Goal: Information Seeking & Learning: Learn about a topic

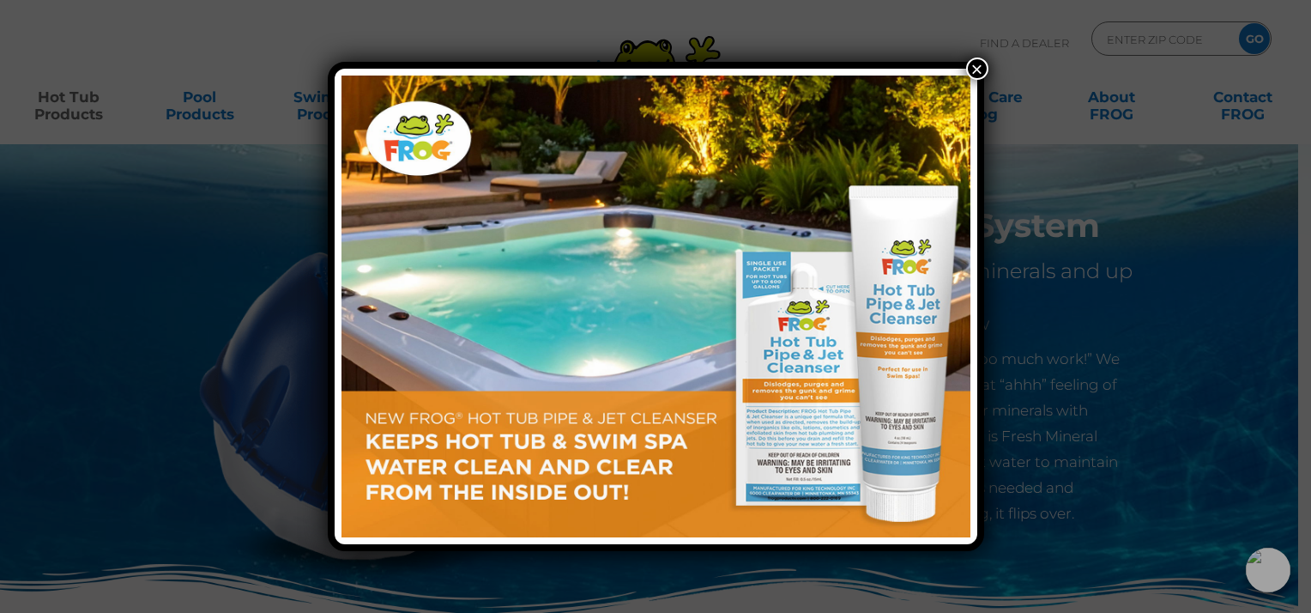
click at [640, 346] on img at bounding box center [655, 306] width 629 height 462
click at [974, 66] on button "×" at bounding box center [977, 68] width 22 height 22
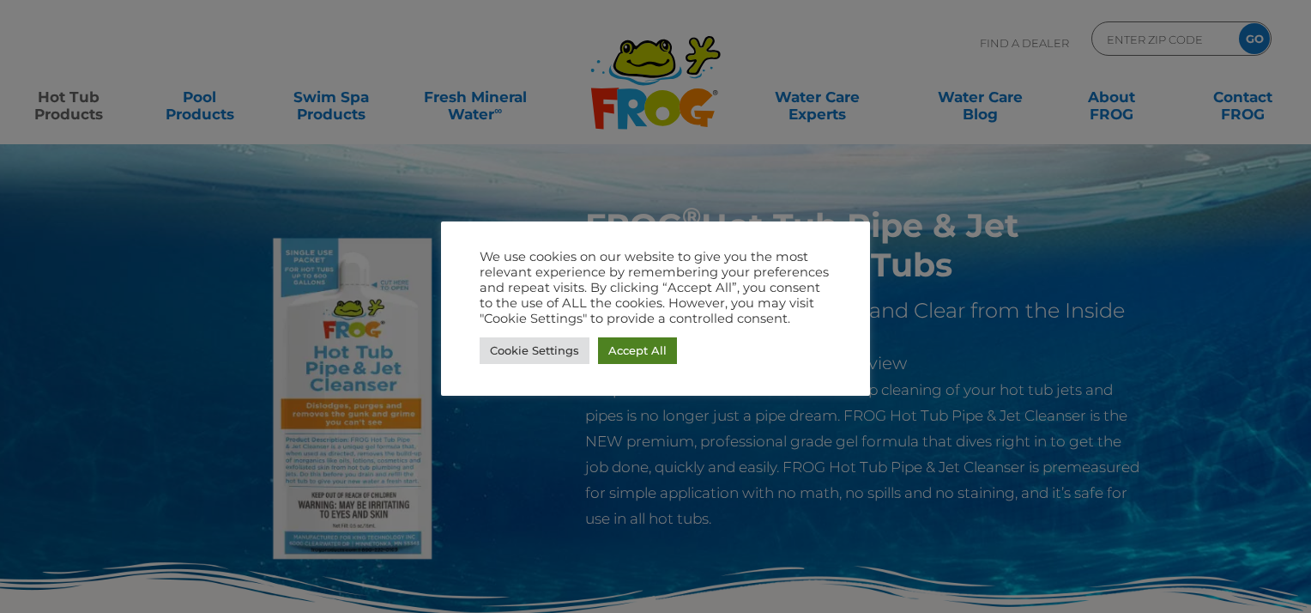
click at [642, 345] on link "Accept All" at bounding box center [637, 350] width 79 height 27
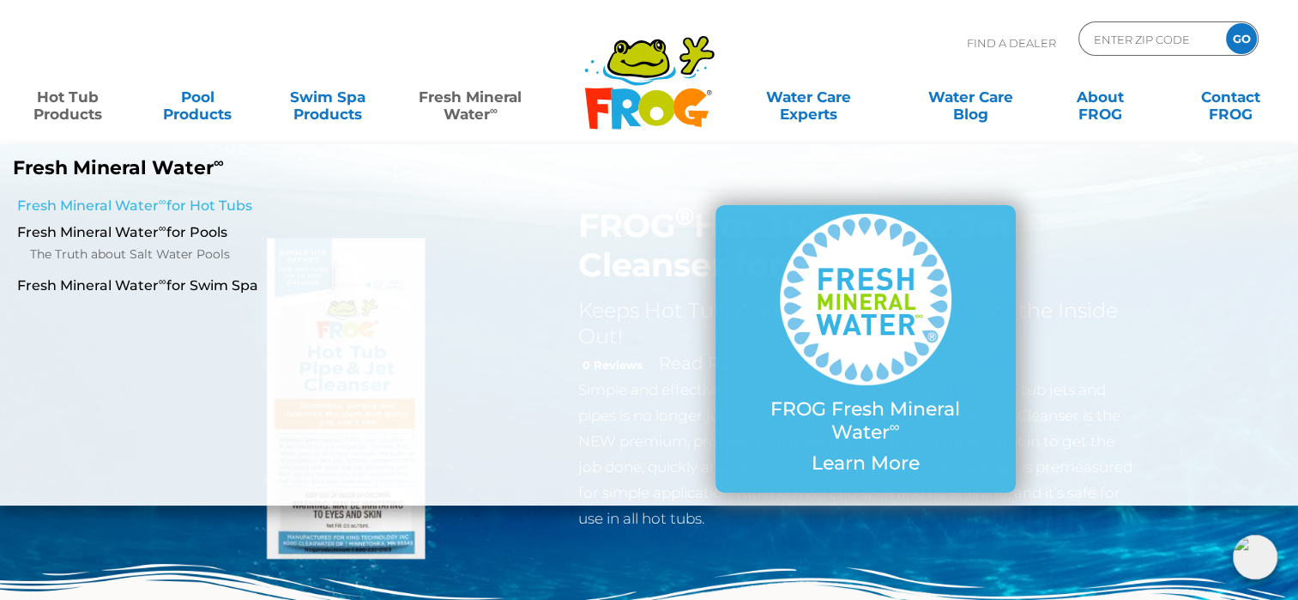
click at [205, 205] on link "Fresh Mineral Water ∞ for Hot Tubs" at bounding box center [224, 205] width 415 height 19
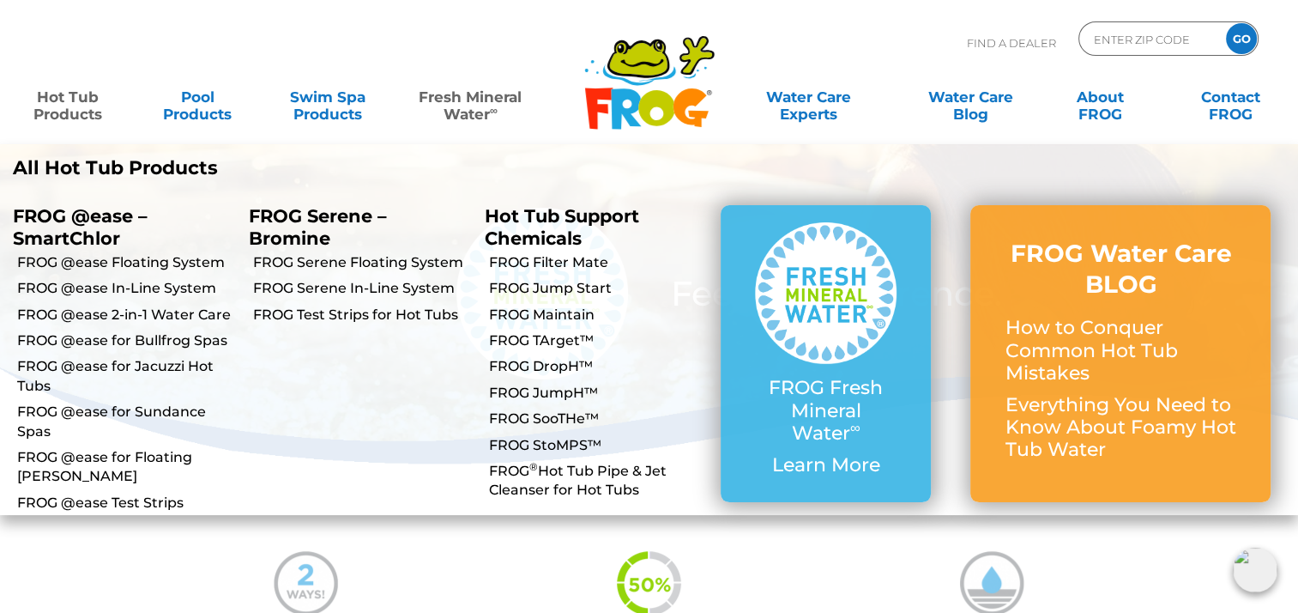
click at [88, 103] on link "Hot Tub Products" at bounding box center [67, 97] width 101 height 34
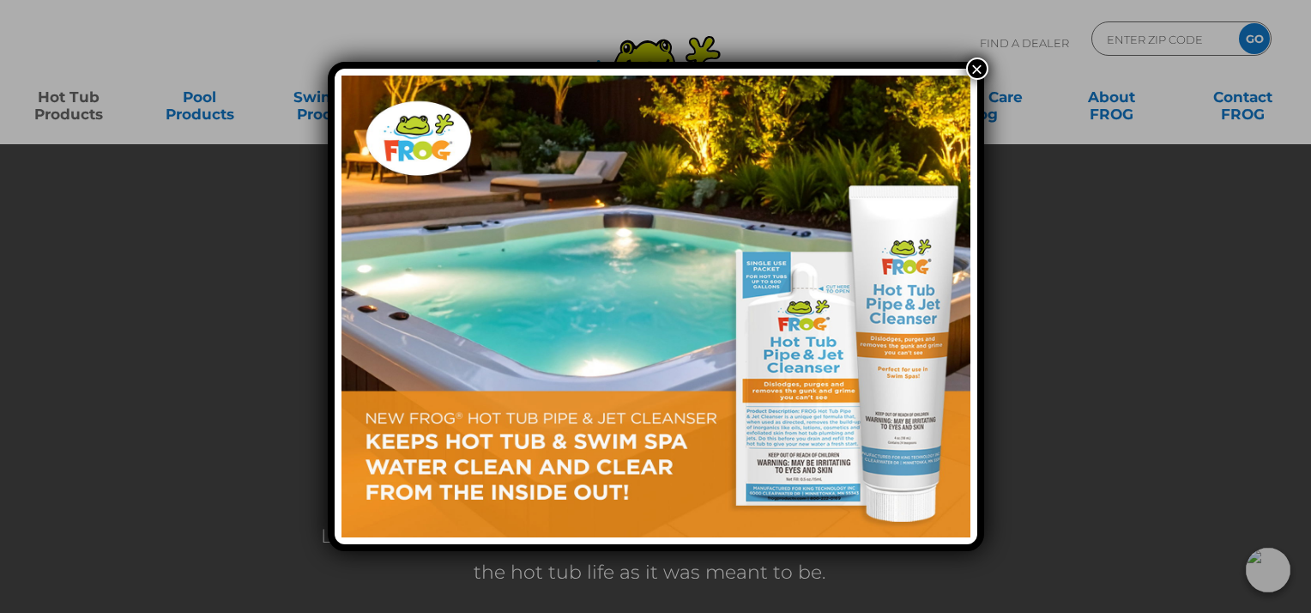
click at [976, 74] on button "×" at bounding box center [977, 68] width 22 height 22
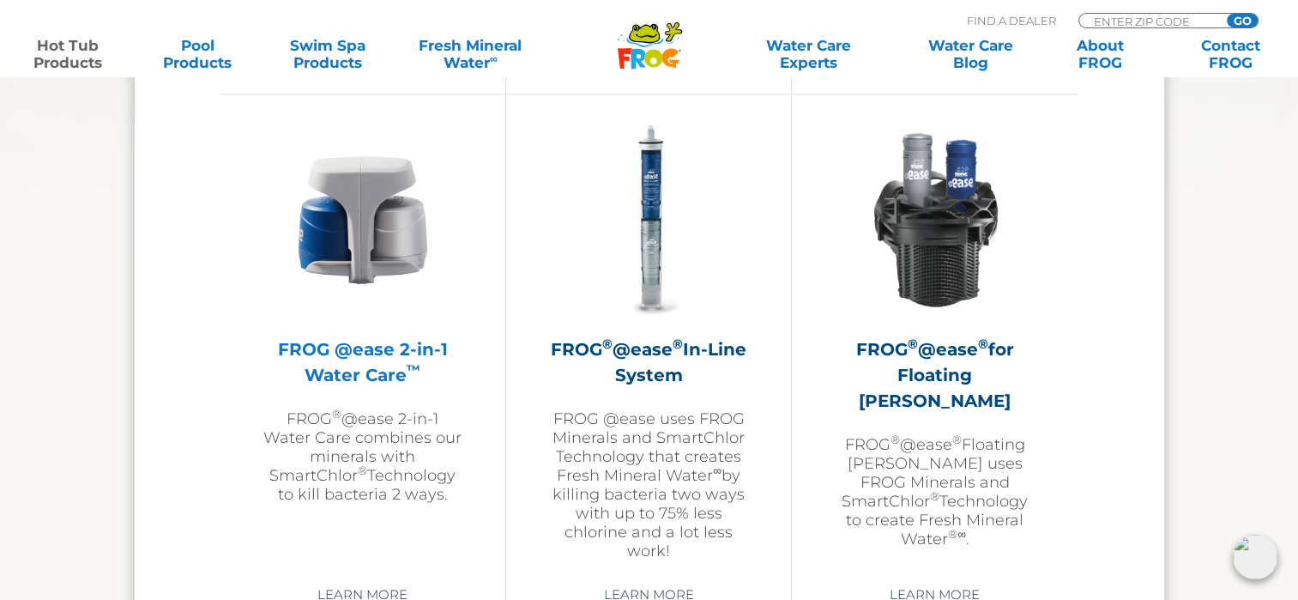
scroll to position [2661, 0]
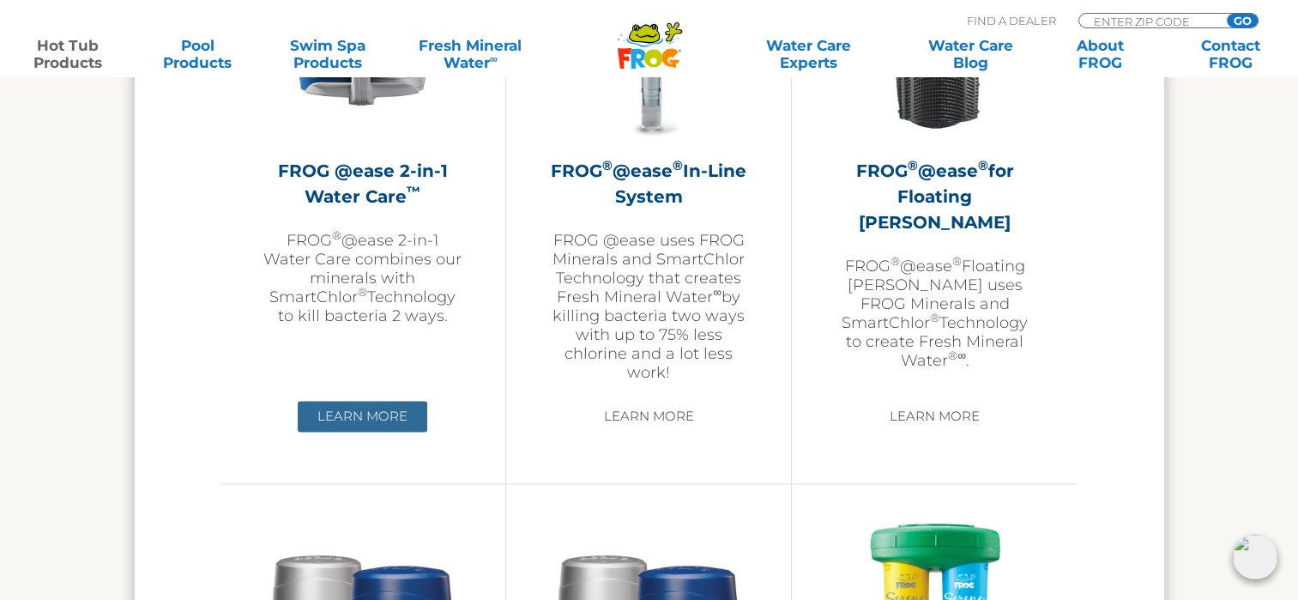
click at [369, 419] on link "Learn More" at bounding box center [363, 416] width 130 height 31
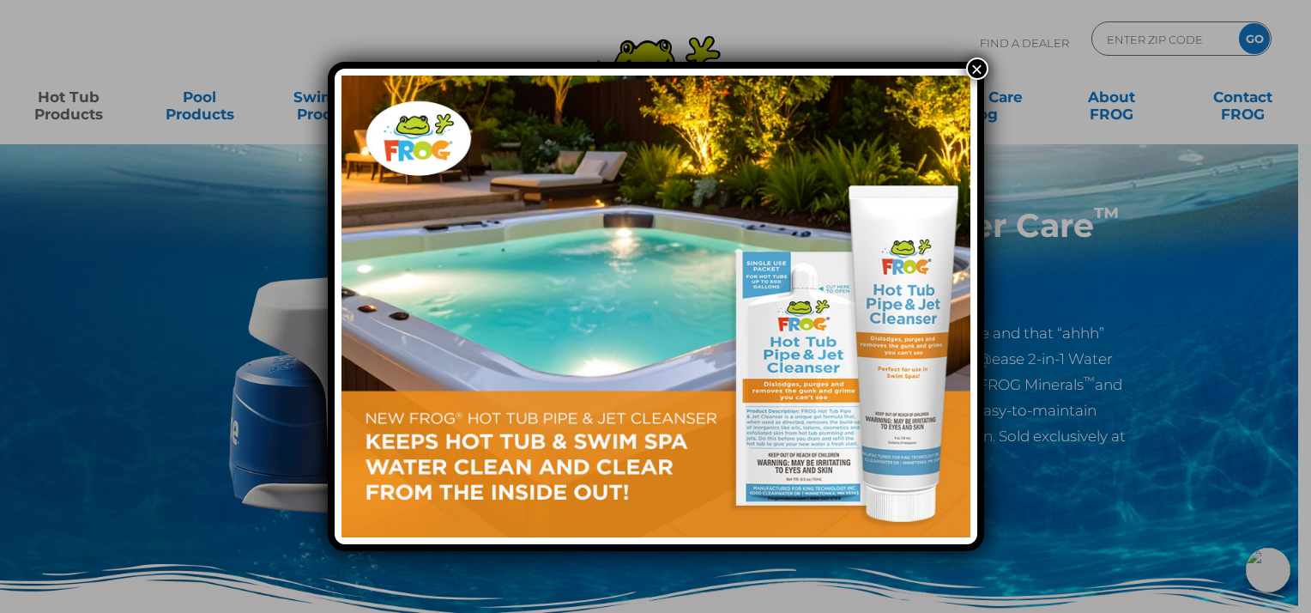
click at [981, 65] on button "×" at bounding box center [977, 68] width 22 height 22
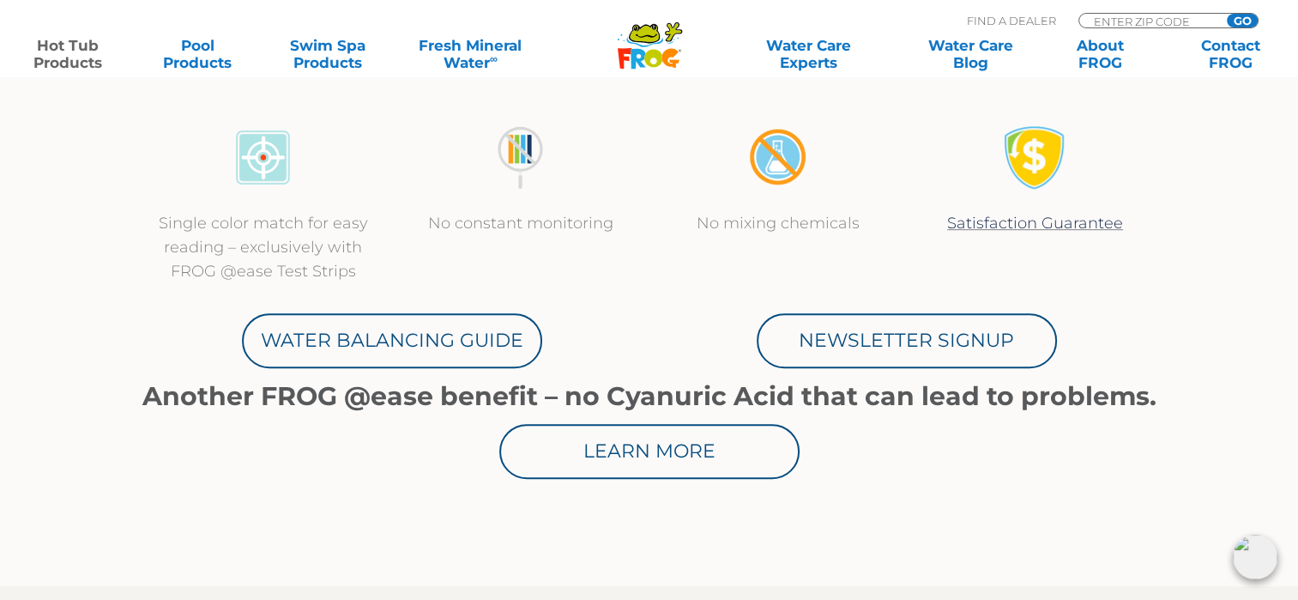
scroll to position [802, 0]
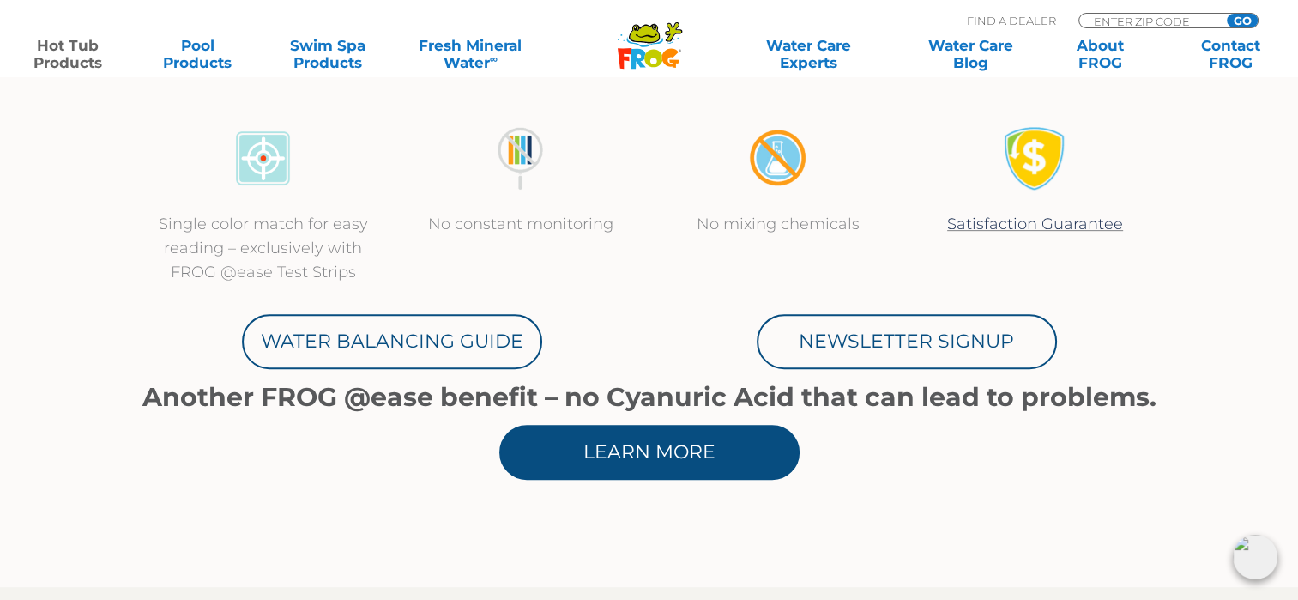
click at [721, 455] on link "Learn More" at bounding box center [649, 452] width 300 height 55
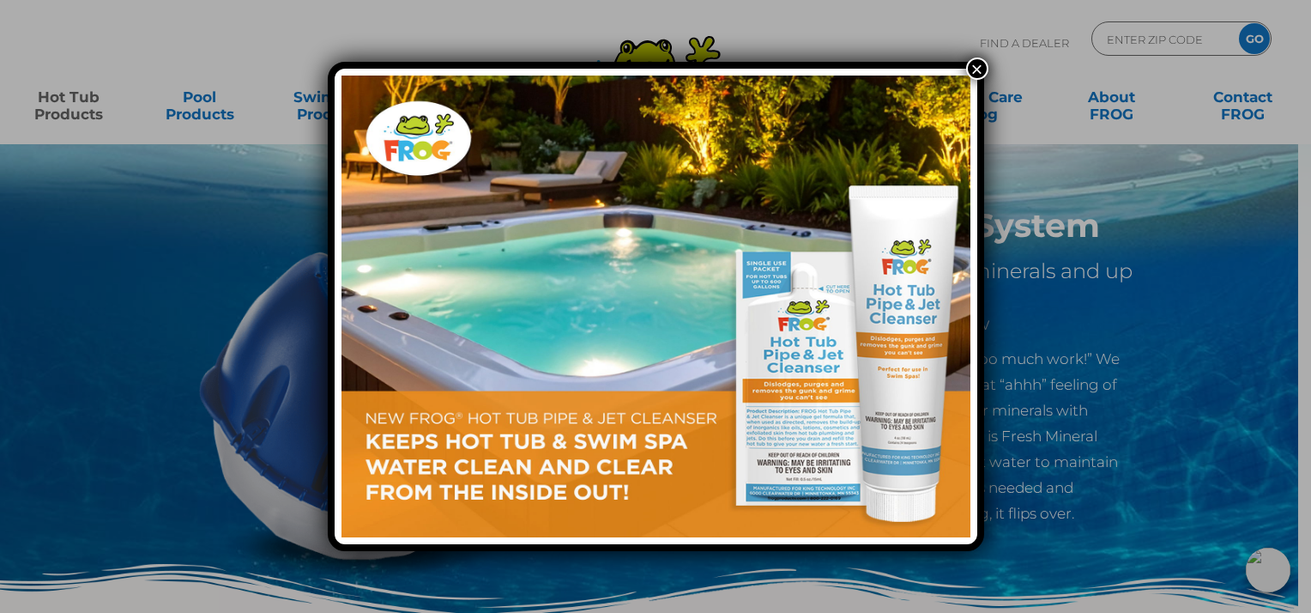
click at [979, 69] on button "×" at bounding box center [977, 68] width 22 height 22
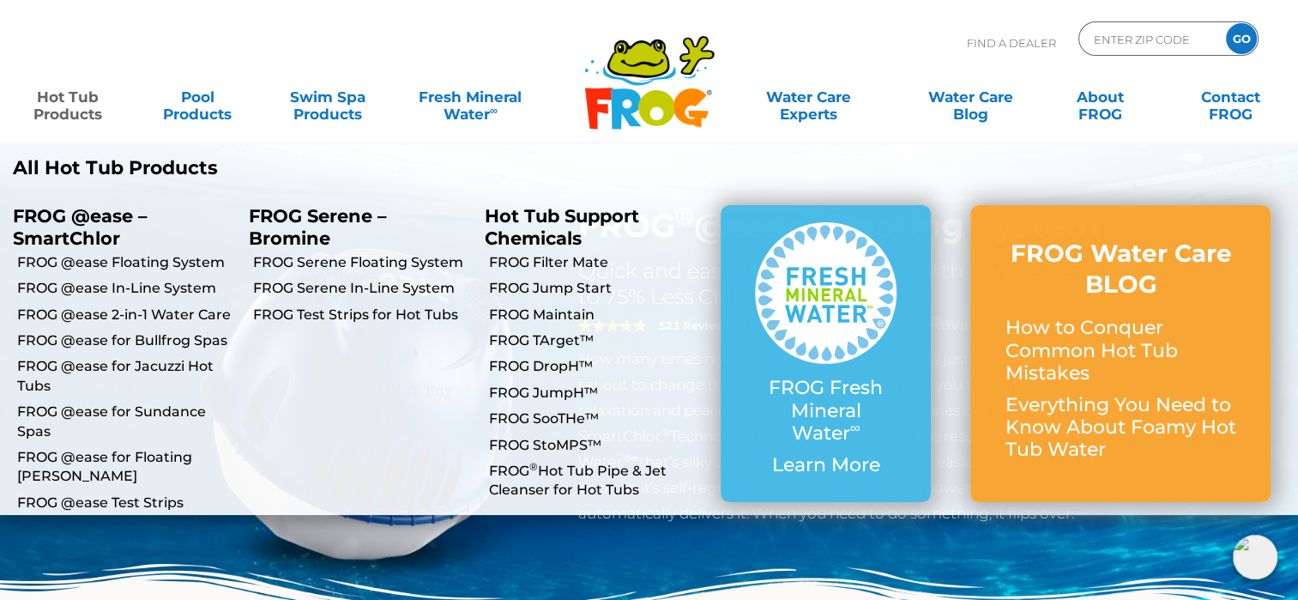
click at [62, 108] on link "Hot Tub Products" at bounding box center [67, 97] width 101 height 34
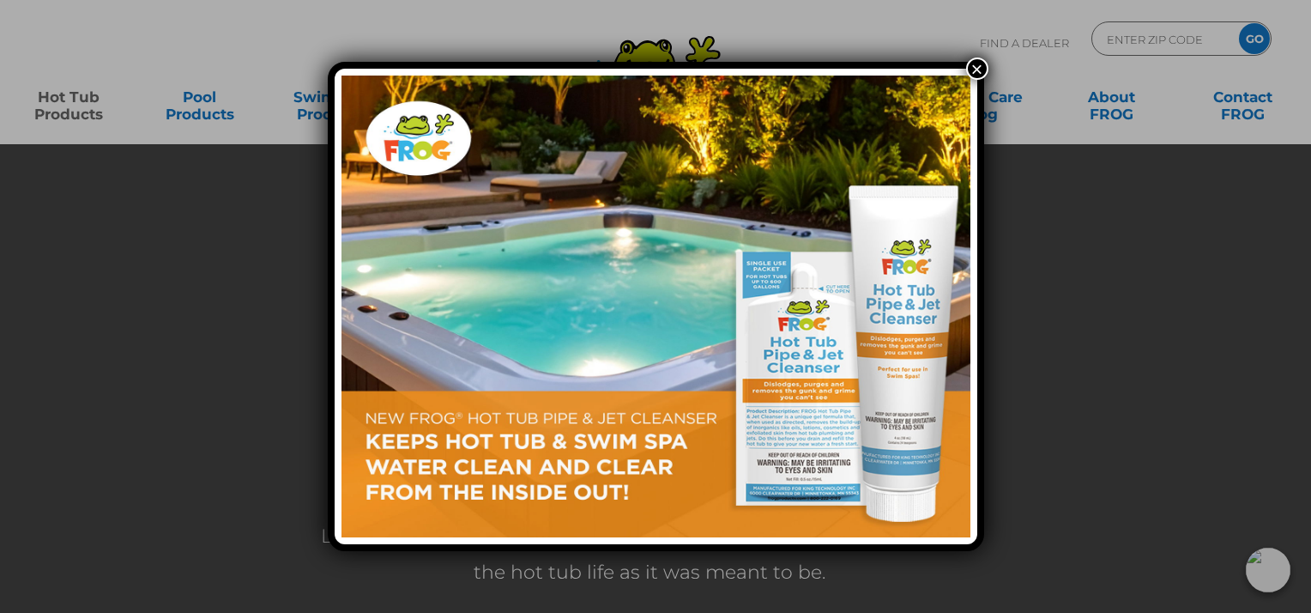
click at [977, 67] on button "×" at bounding box center [977, 68] width 22 height 22
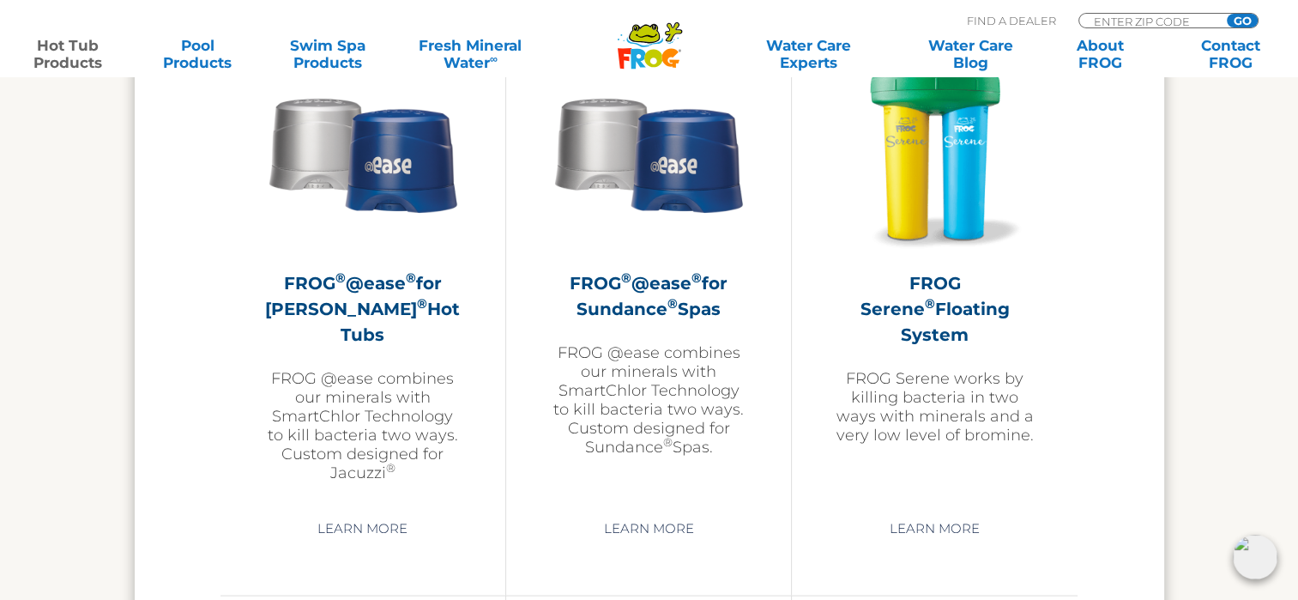
scroll to position [3136, 0]
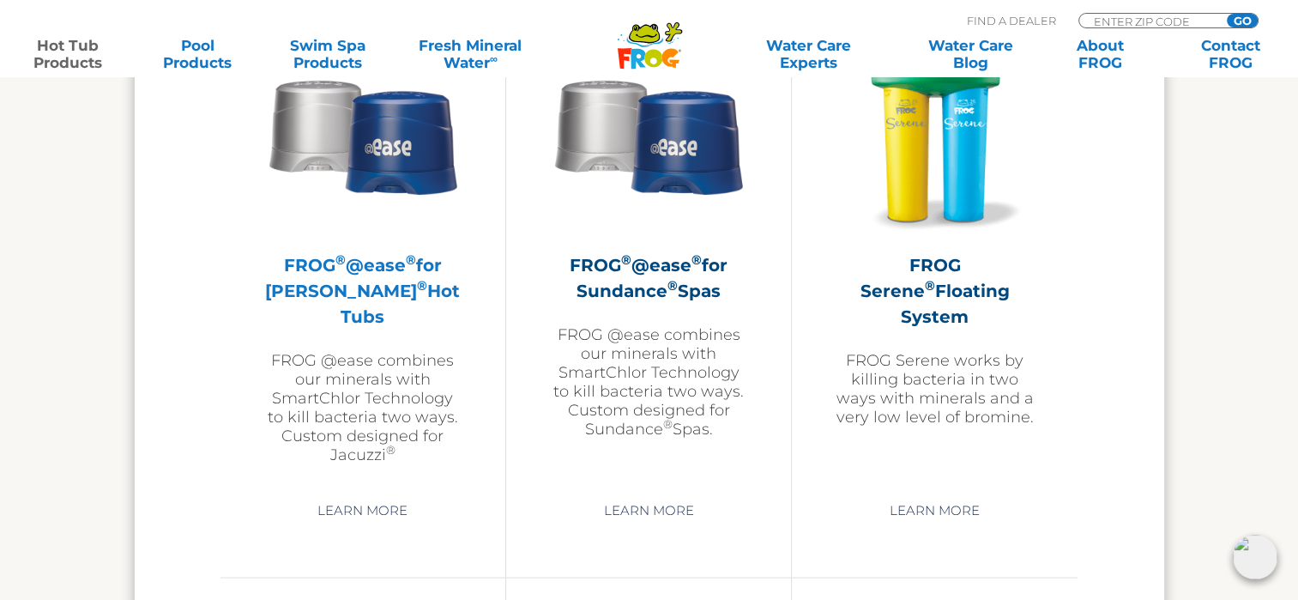
click at [367, 292] on h2 "FROG ® @ease ® for Jacuzzi ® Hot Tubs" at bounding box center [362, 289] width 199 height 77
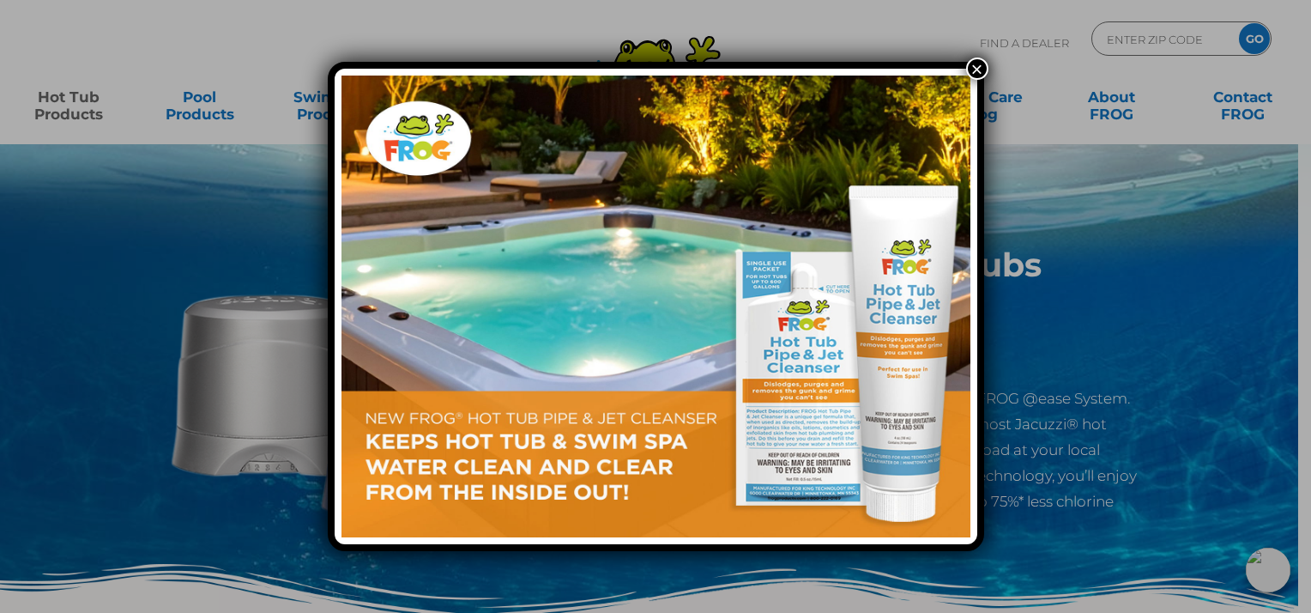
click at [977, 70] on button "×" at bounding box center [977, 68] width 22 height 22
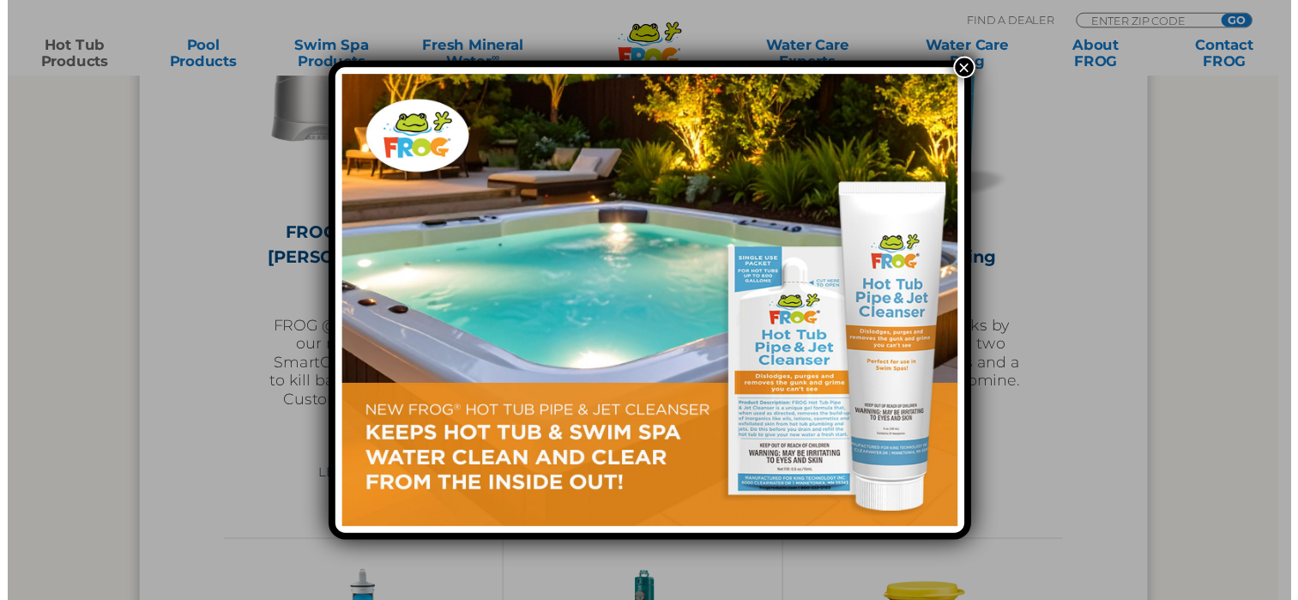
scroll to position [3136, 0]
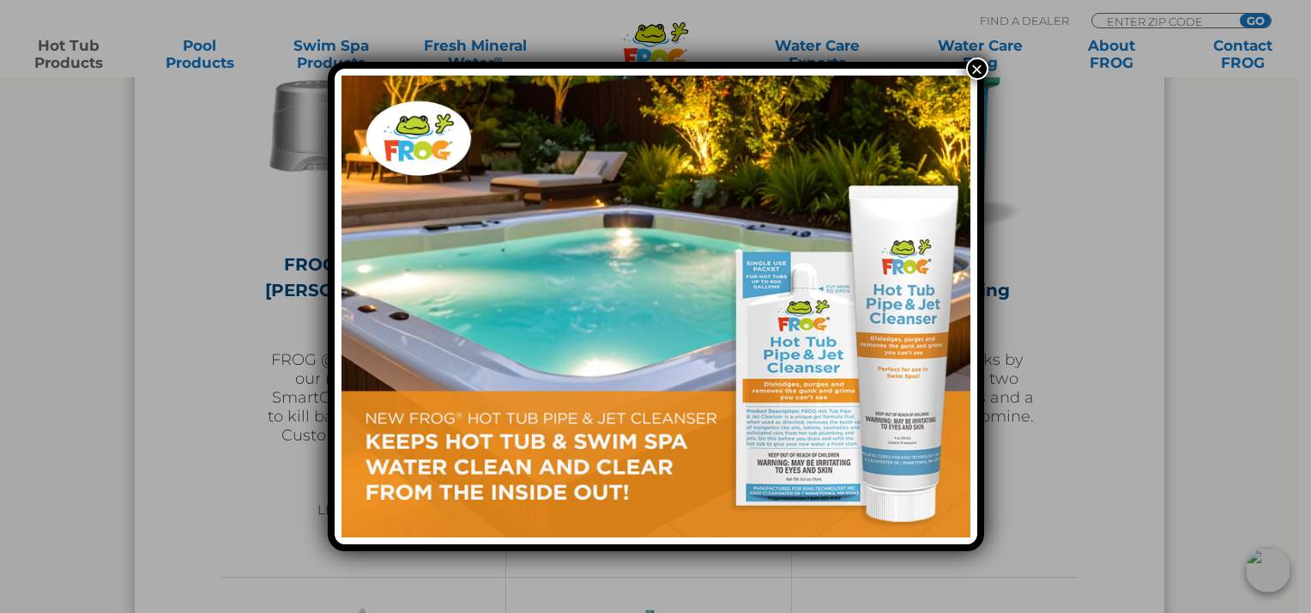
click at [979, 70] on button "×" at bounding box center [977, 68] width 22 height 22
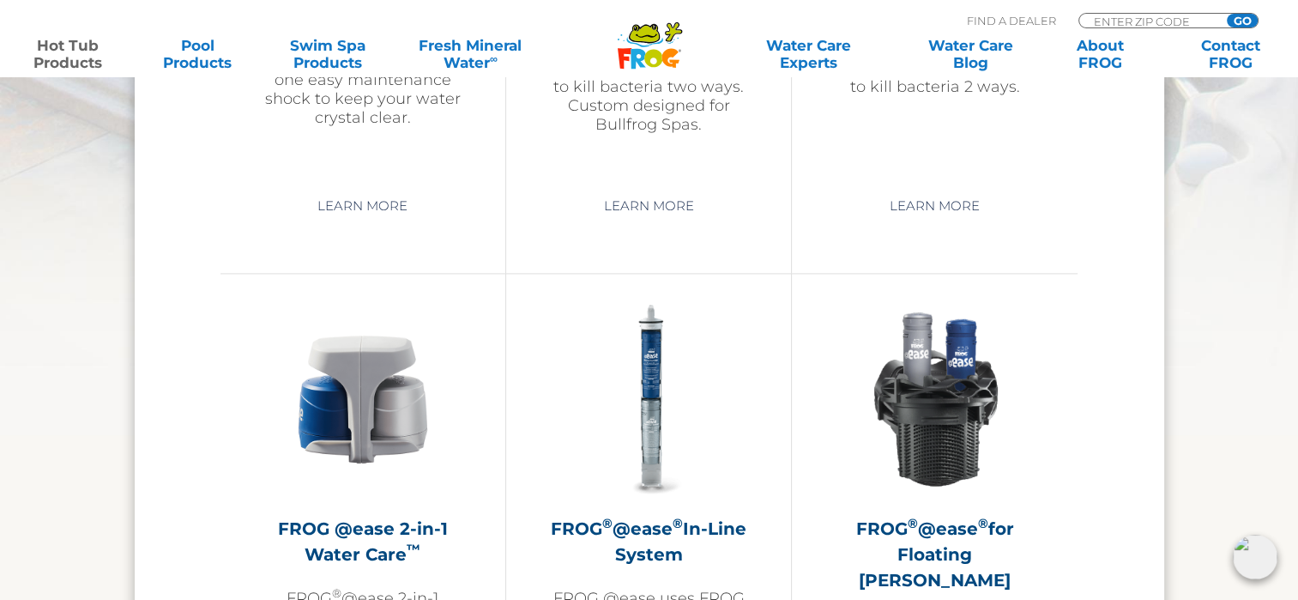
scroll to position [2465, 0]
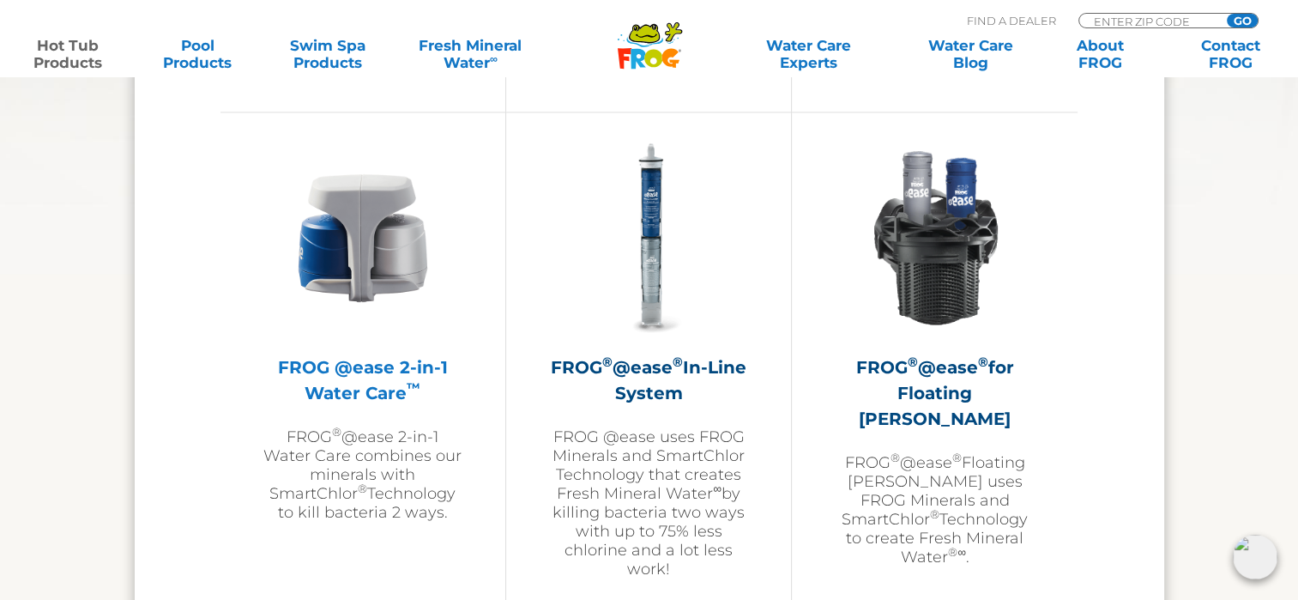
click at [353, 355] on h2 "FROG @ease 2-in-1 Water Care ™" at bounding box center [362, 379] width 199 height 51
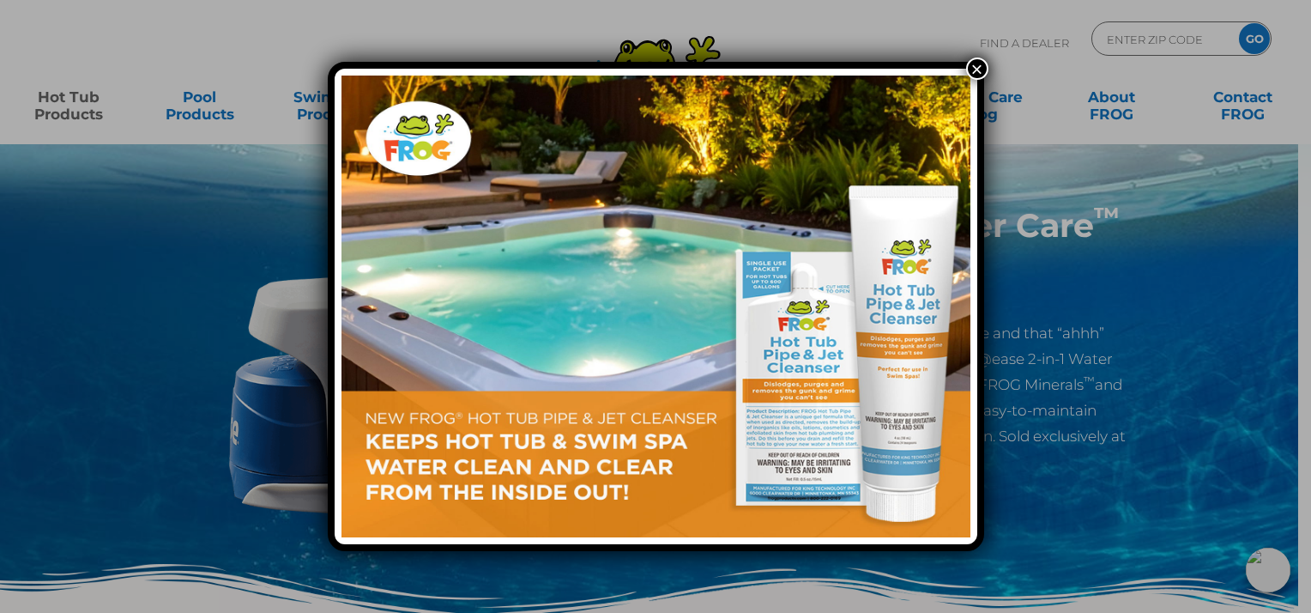
click at [978, 69] on button "×" at bounding box center [977, 68] width 22 height 22
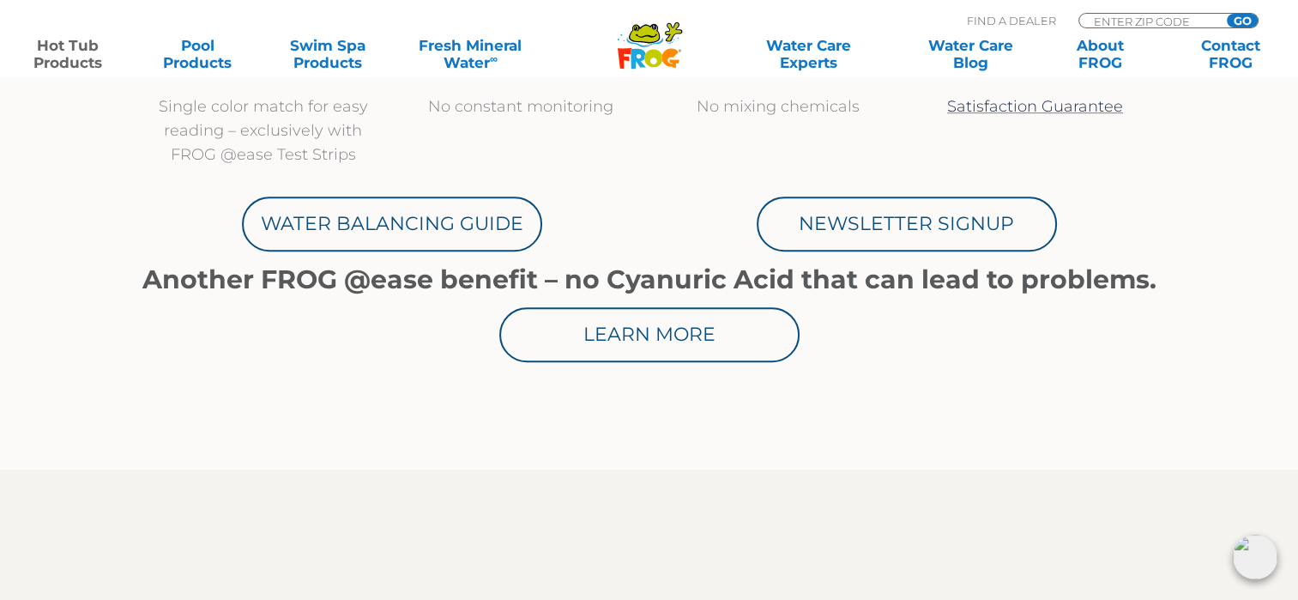
scroll to position [920, 0]
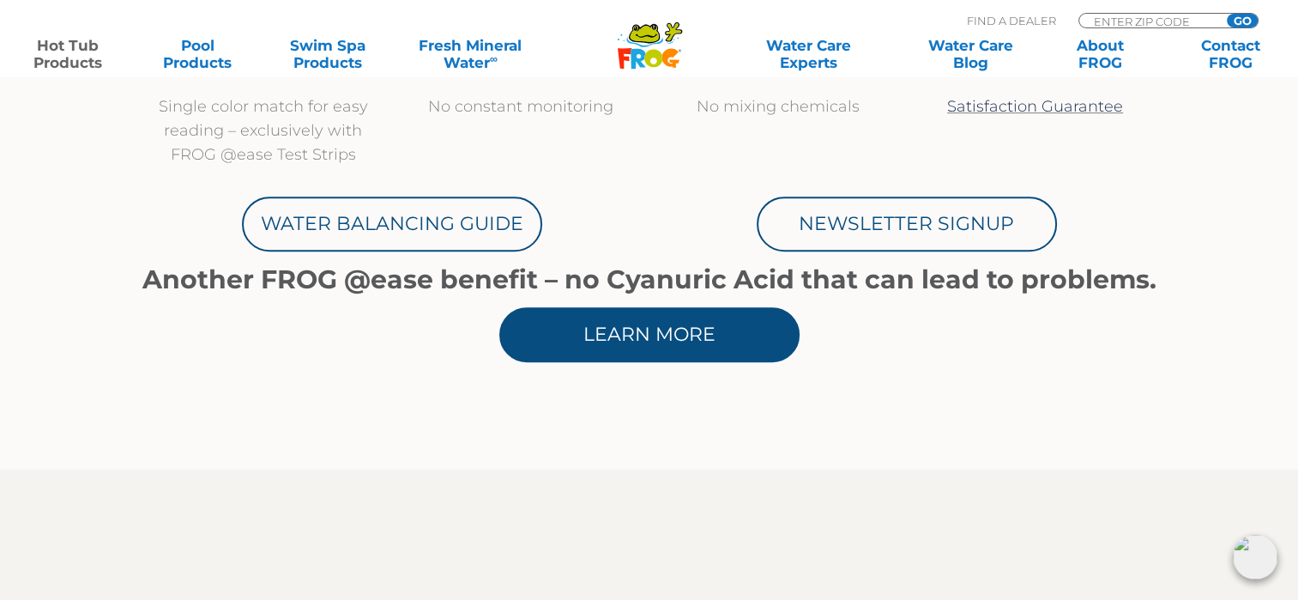
click at [703, 341] on link "Learn More" at bounding box center [649, 334] width 300 height 55
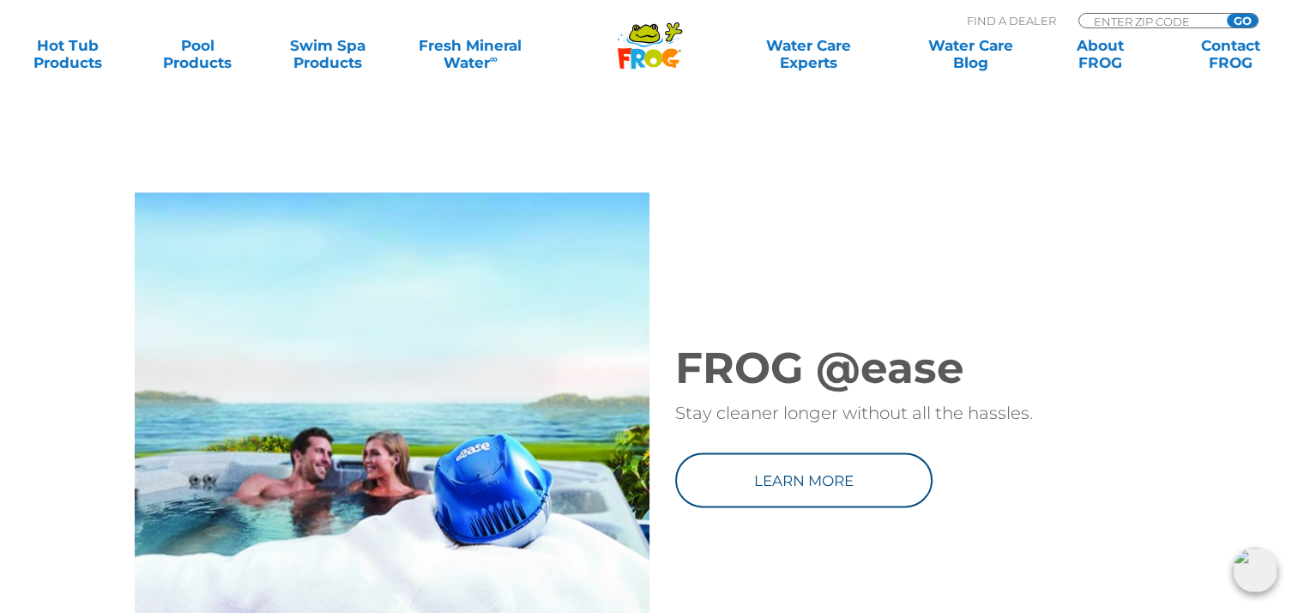
scroll to position [2153, 0]
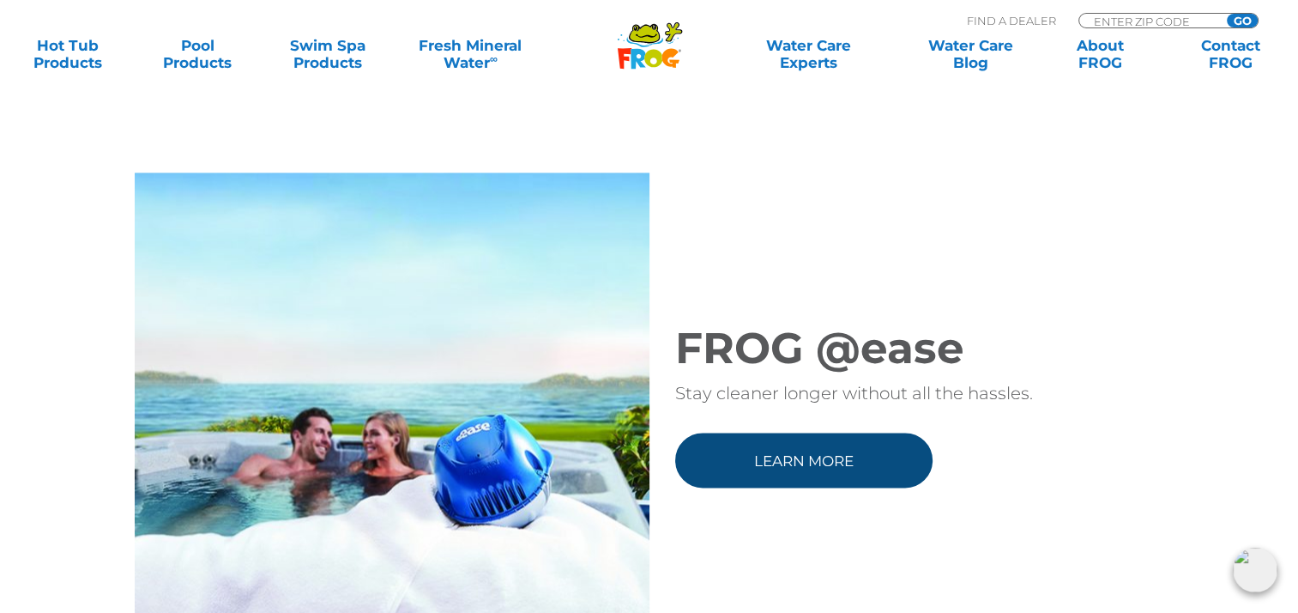
click at [801, 482] on link "Learn more" at bounding box center [803, 459] width 257 height 55
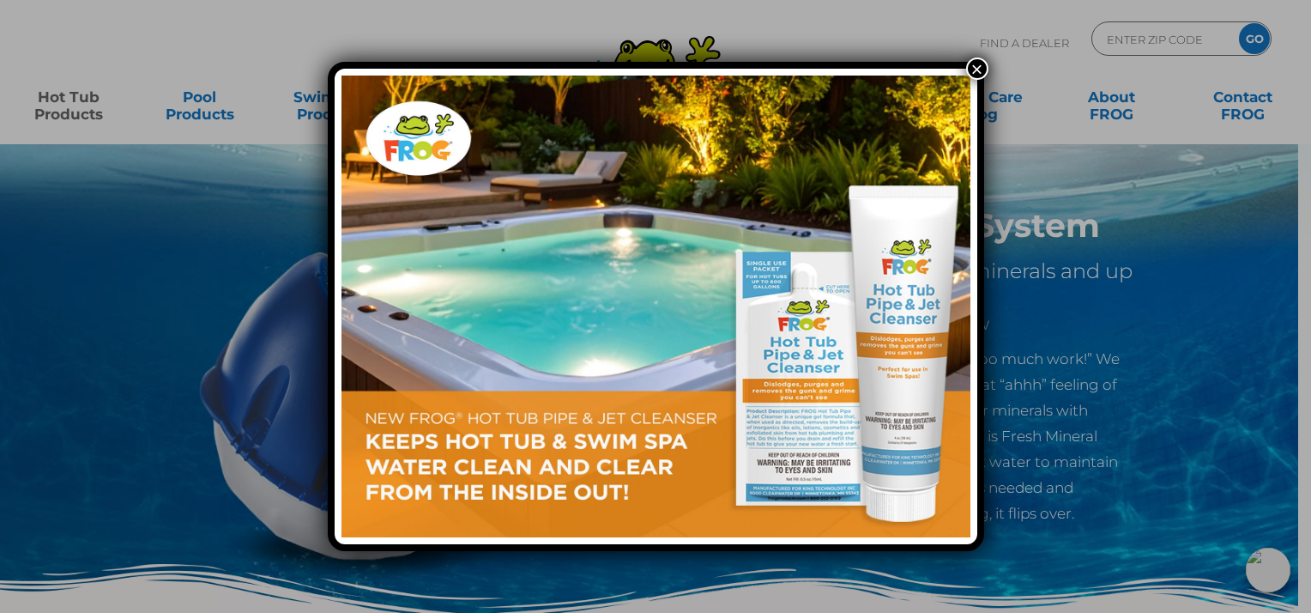
click at [978, 65] on button "×" at bounding box center [977, 68] width 22 height 22
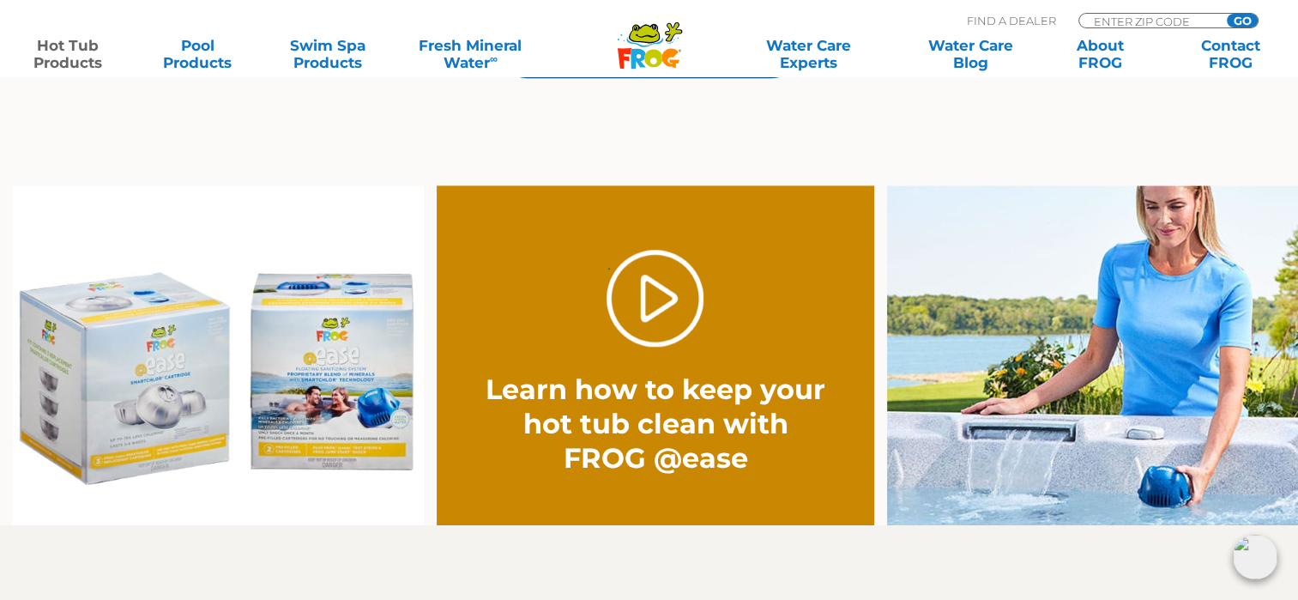
scroll to position [1228, 0]
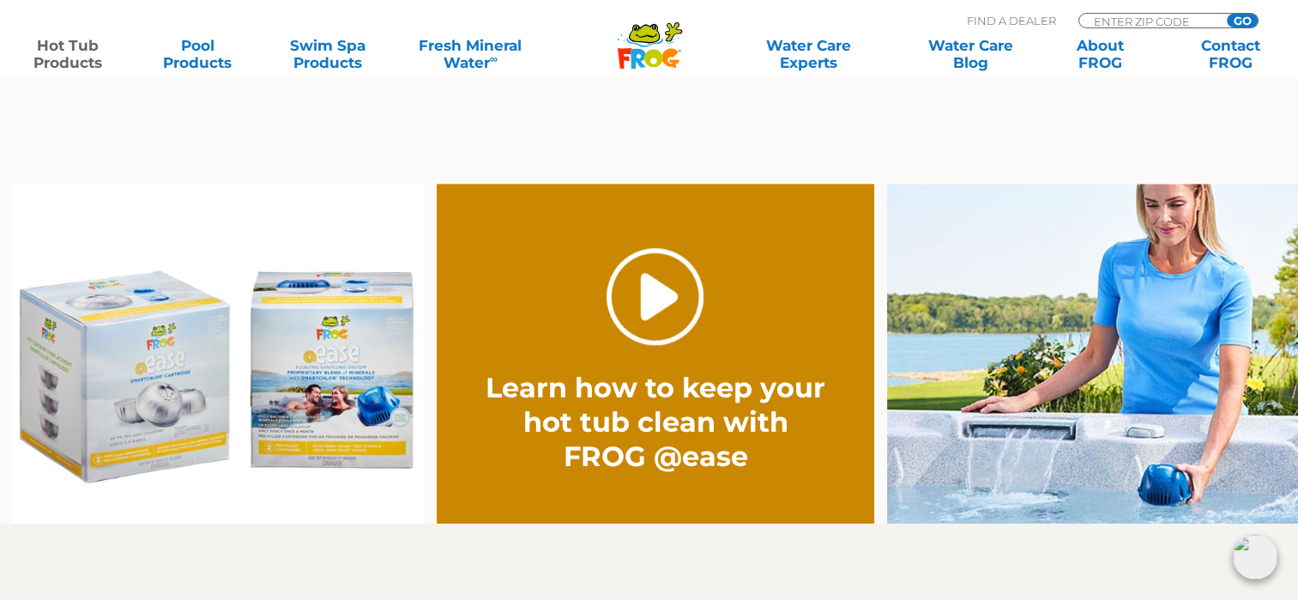
click at [676, 301] on link "." at bounding box center [655, 296] width 97 height 97
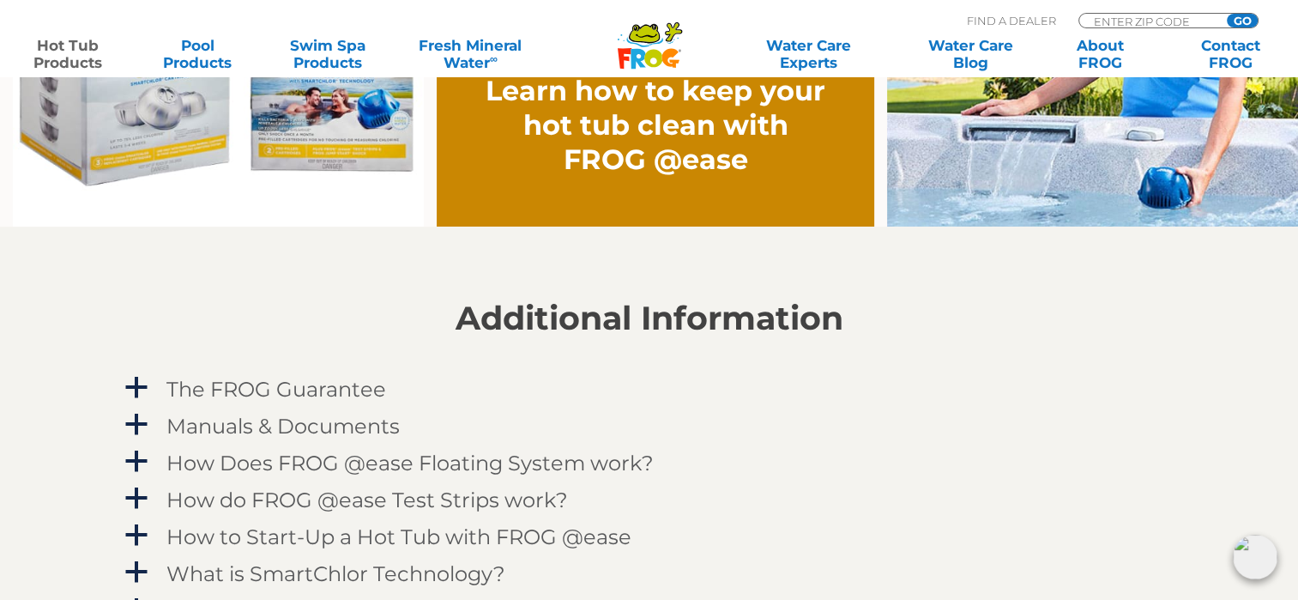
scroll to position [1530, 0]
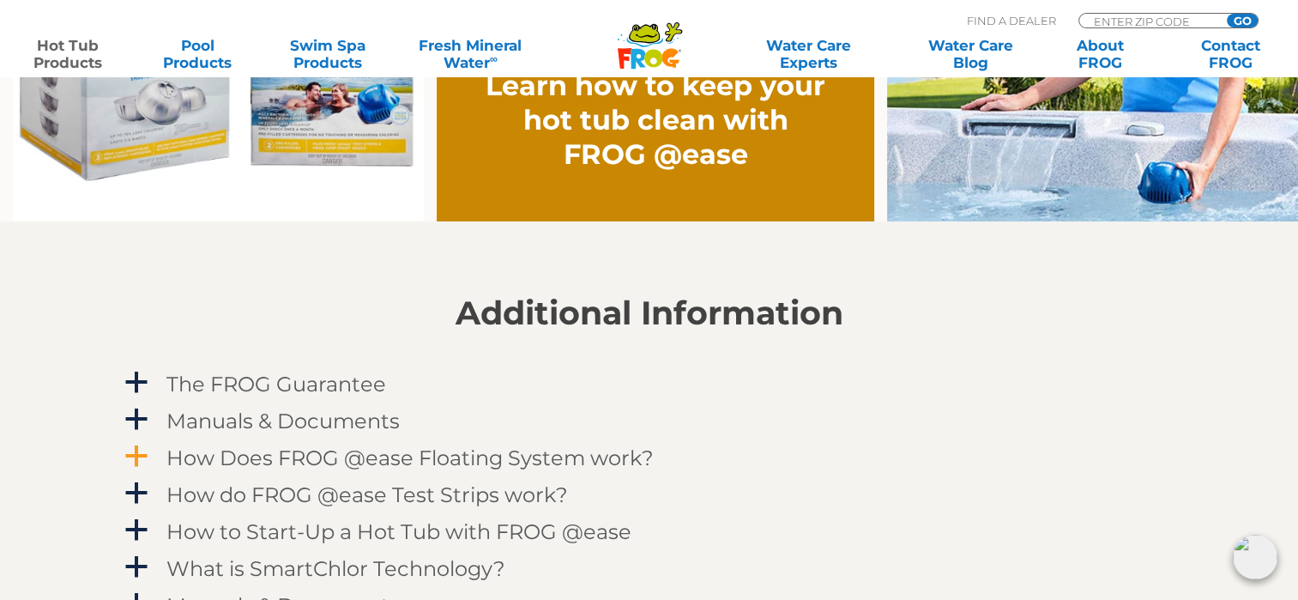
click at [381, 460] on h4 "How Does FROG @ease Floating System work?" at bounding box center [409, 457] width 487 height 23
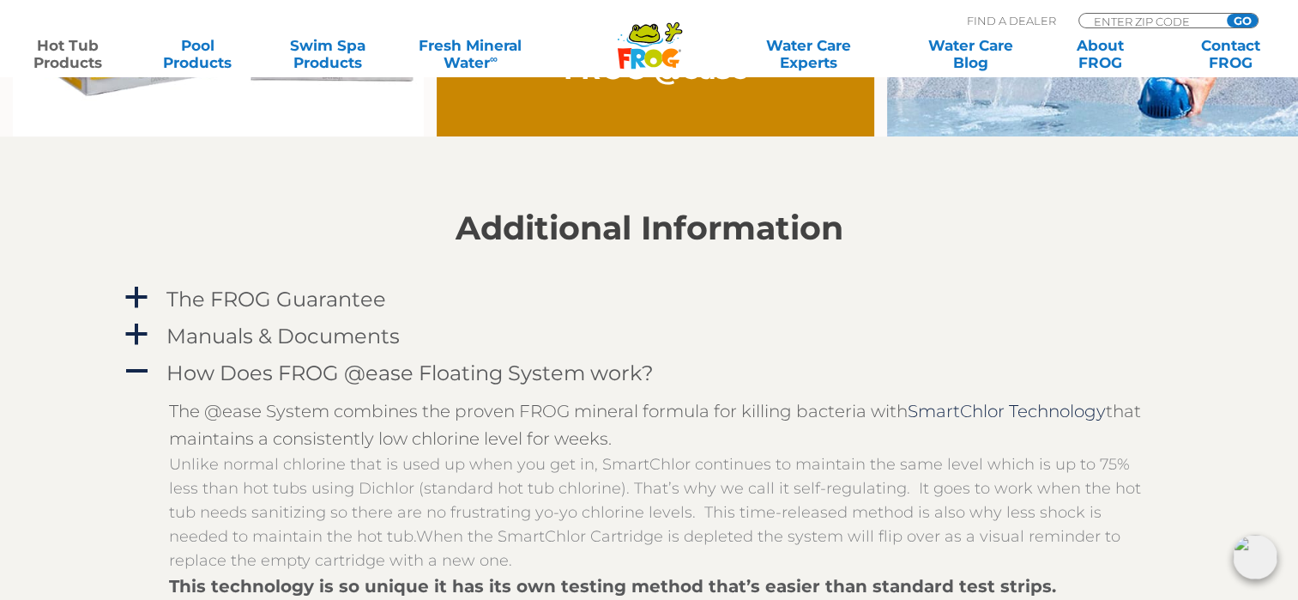
scroll to position [1438, 0]
